Goal: Find specific fact: Find specific fact

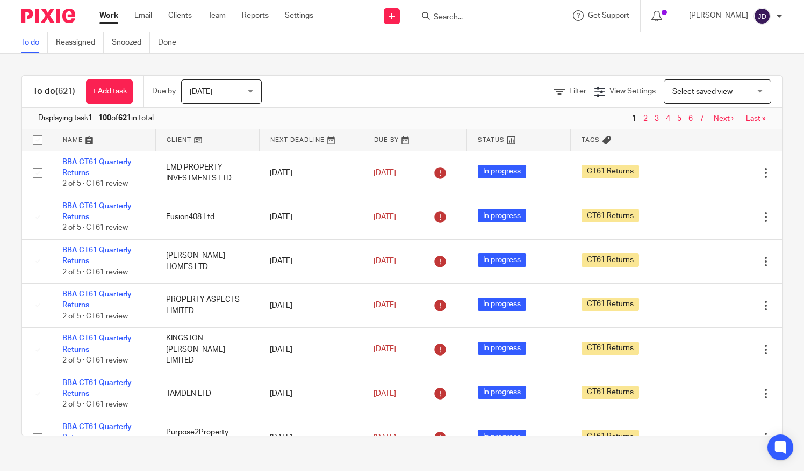
click at [459, 15] on input "Search" at bounding box center [480, 18] width 97 height 10
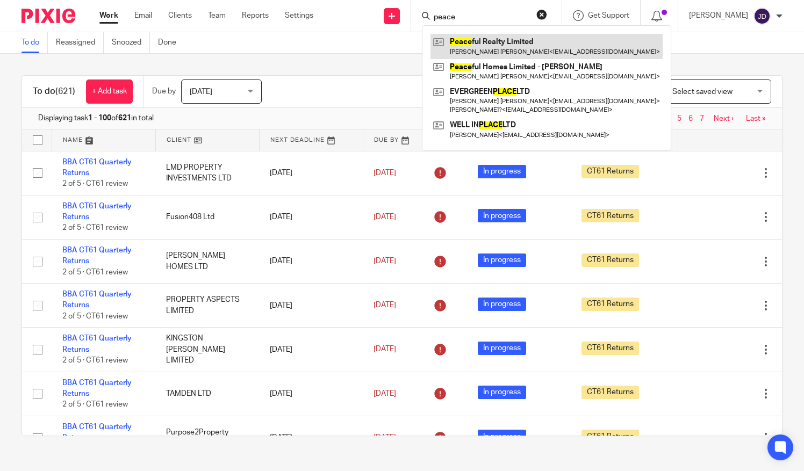
type input "peace"
click at [501, 45] on link at bounding box center [546, 46] width 232 height 25
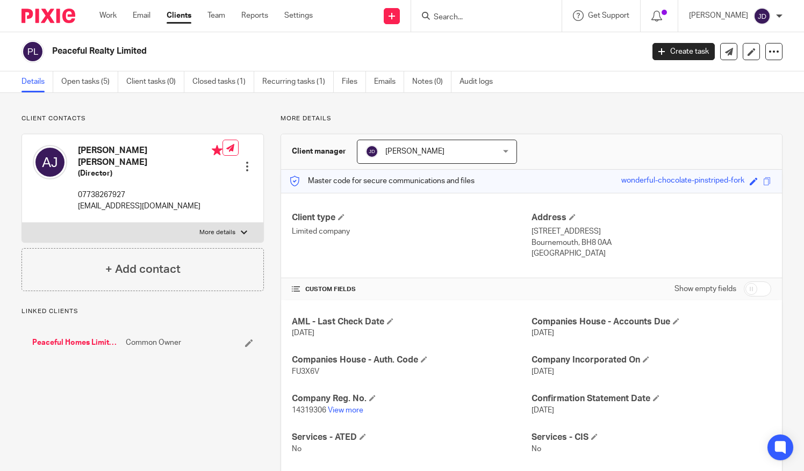
scroll to position [161, 0]
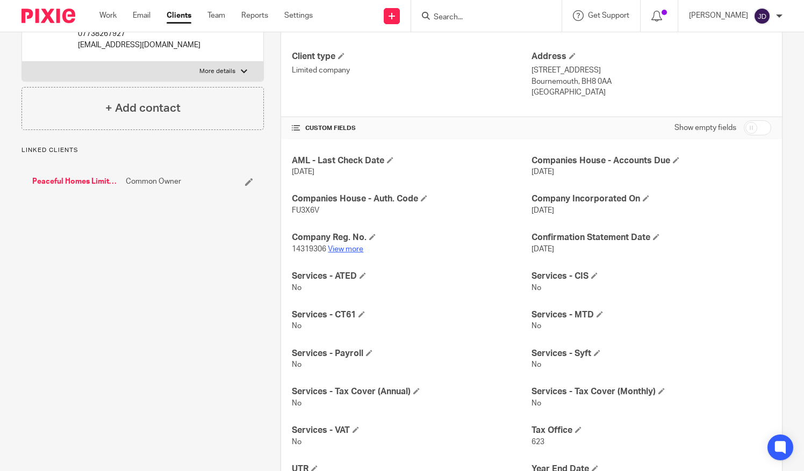
click at [349, 247] on link "View more" at bounding box center [345, 250] width 35 height 8
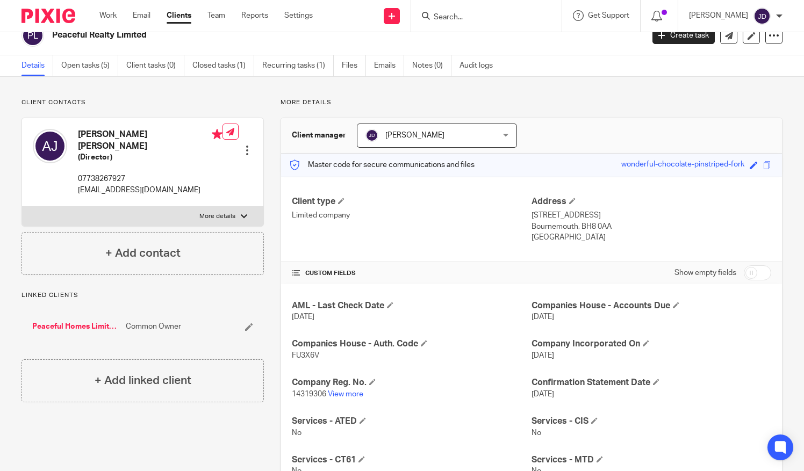
scroll to position [0, 0]
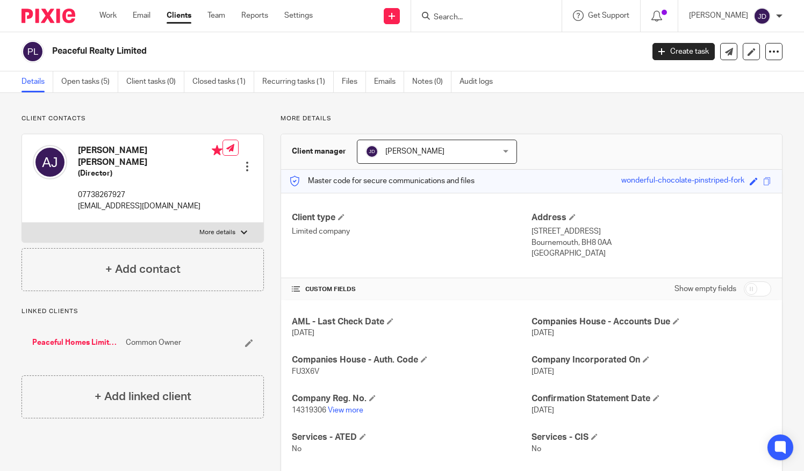
click at [459, 13] on input "Search" at bounding box center [480, 18] width 97 height 10
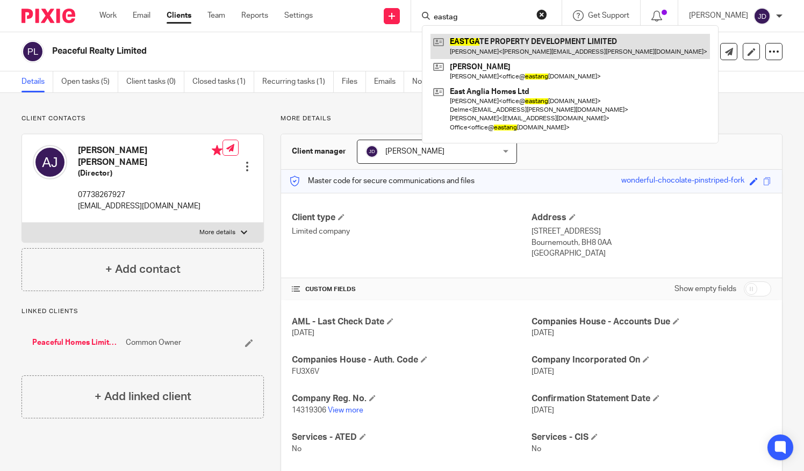
type input "eastag"
click at [499, 45] on link at bounding box center [569, 46] width 279 height 25
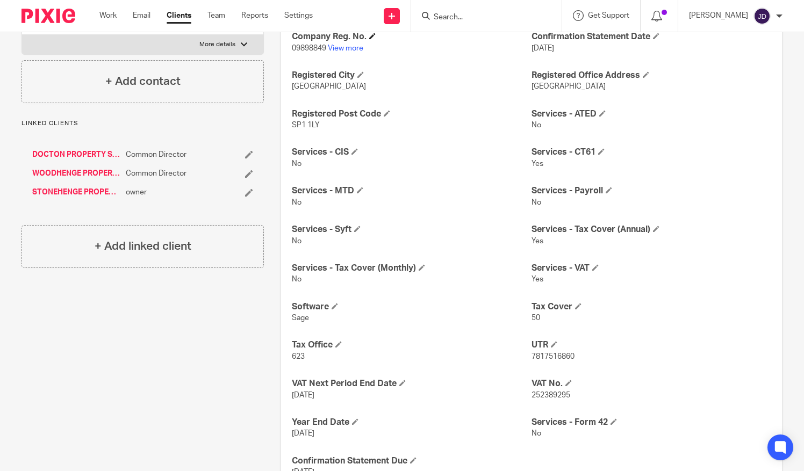
scroll to position [430, 0]
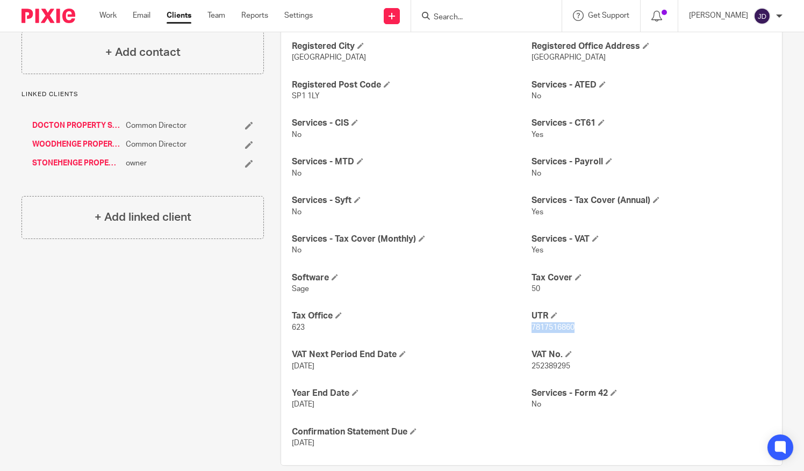
drag, startPoint x: 578, startPoint y: 324, endPoint x: 528, endPoint y: 330, distance: 50.8
click at [531, 330] on p "7817516860" at bounding box center [651, 327] width 240 height 11
copy span "7817516860"
